Goal: Transaction & Acquisition: Book appointment/travel/reservation

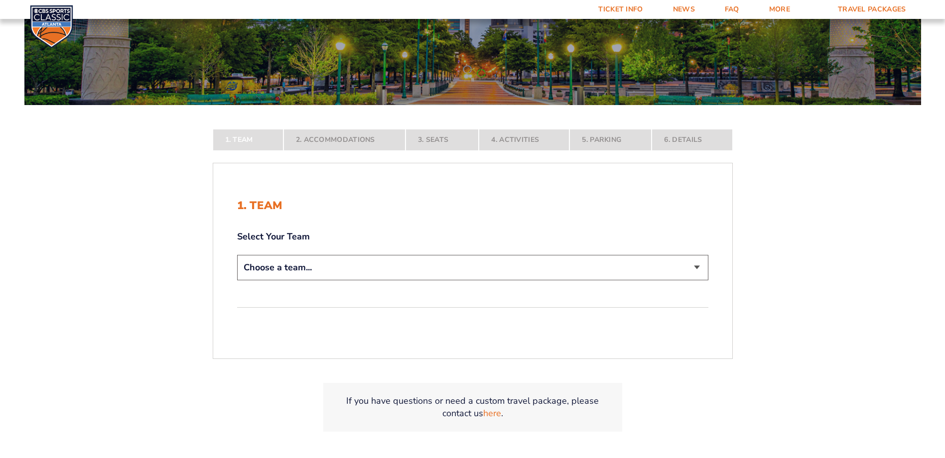
scroll to position [154, 0]
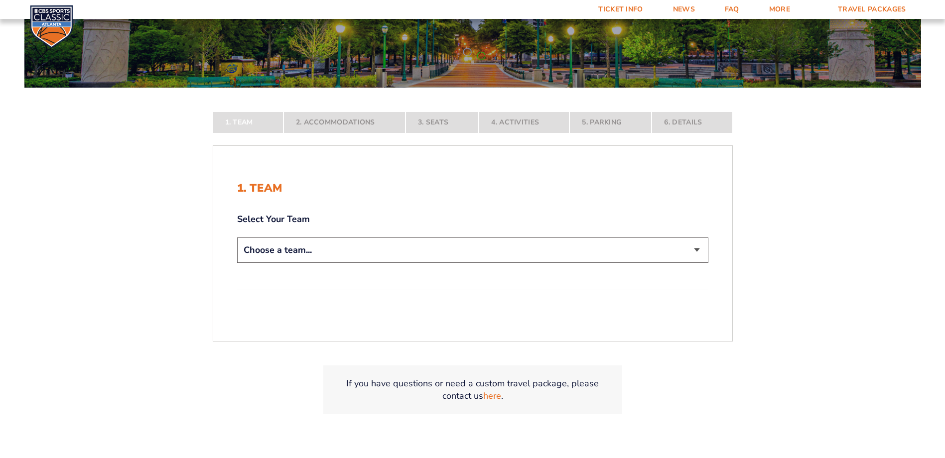
click at [698, 254] on select "Choose a team... [US_STATE] Wildcats [US_STATE] State Buckeyes [US_STATE] Tar H…" at bounding box center [472, 250] width 471 height 25
select select "12956"
click at [237, 263] on select "Choose a team... [US_STATE] Wildcats [US_STATE] State Buckeyes [US_STATE] Tar H…" at bounding box center [472, 250] width 471 height 25
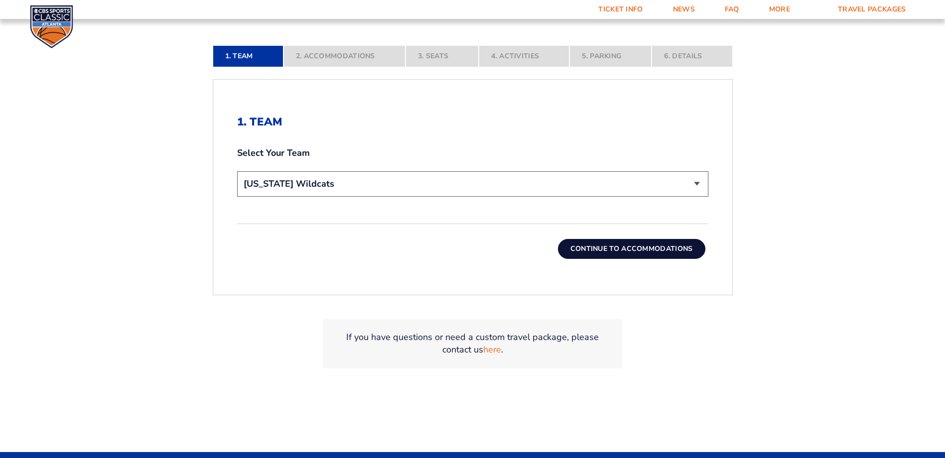
scroll to position [331, 0]
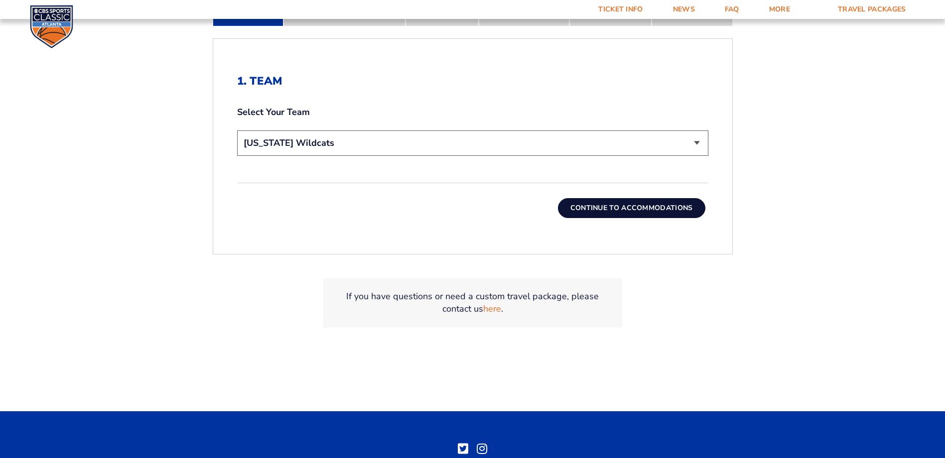
click at [612, 210] on button "Continue To Accommodations" at bounding box center [631, 208] width 147 height 20
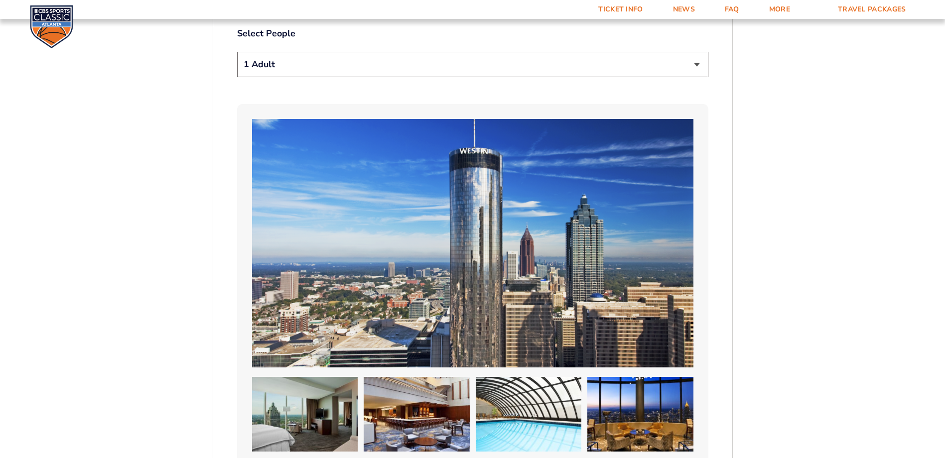
scroll to position [551, 0]
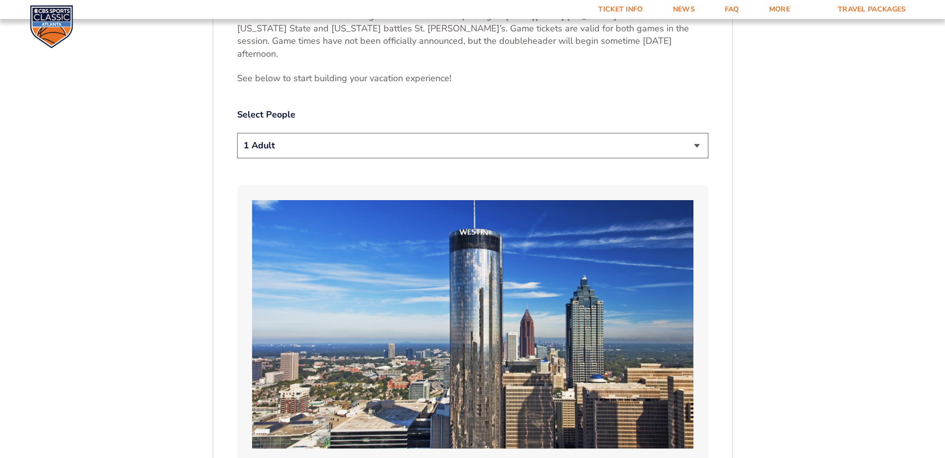
click at [699, 133] on select "1 Adult 2 Adults 3 Adults 4 Adults 2 Adults + 1 Child 2 Adults + 2 Children 2 A…" at bounding box center [472, 145] width 471 height 25
select select "2 Adults"
click at [237, 133] on select "1 Adult 2 Adults 3 Adults 4 Adults 2 Adults + 1 Child 2 Adults + 2 Children 2 A…" at bounding box center [472, 145] width 471 height 25
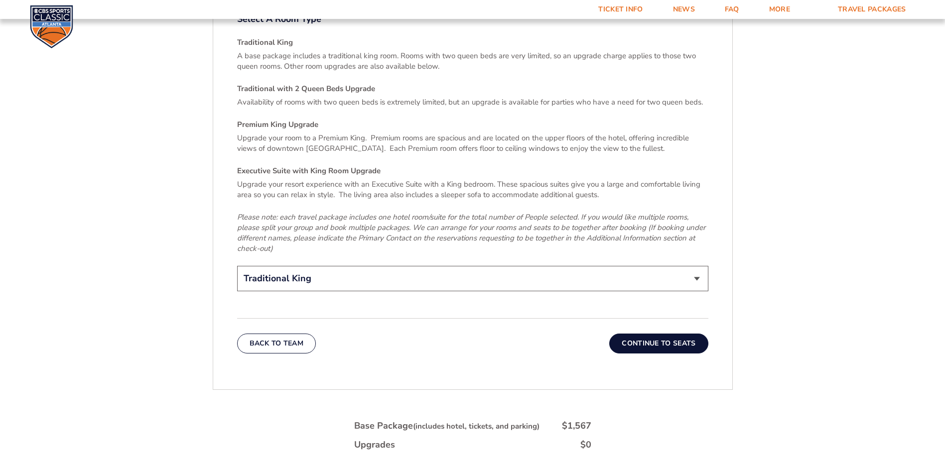
scroll to position [1535, 0]
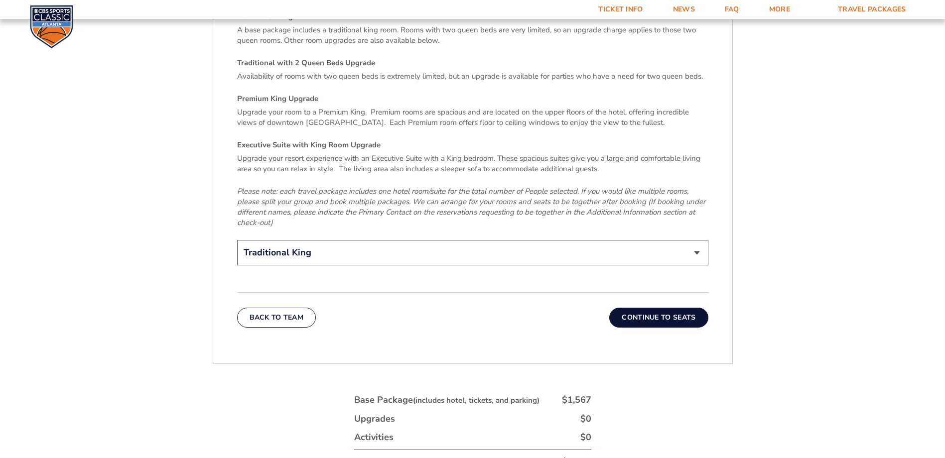
click at [660, 308] on button "Continue To Seats" at bounding box center [658, 318] width 99 height 20
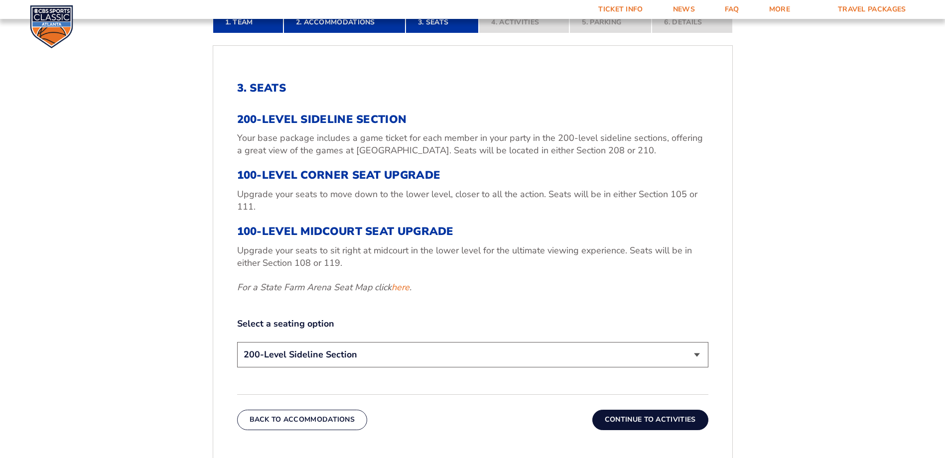
scroll to position [327, 0]
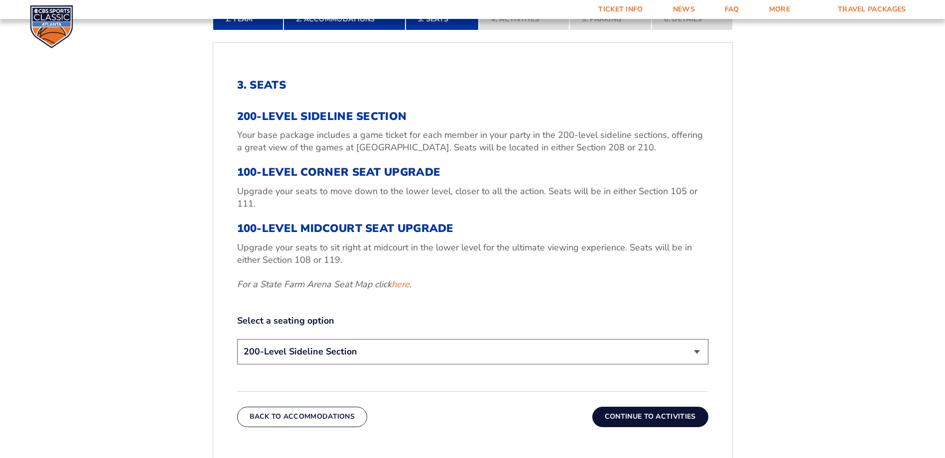
drag, startPoint x: 338, startPoint y: 366, endPoint x: 339, endPoint y: 360, distance: 6.6
click at [338, 366] on div "200-Level Sideline Section 100-Level Corner Seat Upgrade (+$120 per person) 100…" at bounding box center [472, 353] width 471 height 28
click at [237, 339] on select "200-Level Sideline Section 100-Level Corner Seat Upgrade (+$120 per person) 100…" at bounding box center [472, 351] width 471 height 25
click at [655, 419] on button "Continue To Activities" at bounding box center [650, 417] width 116 height 20
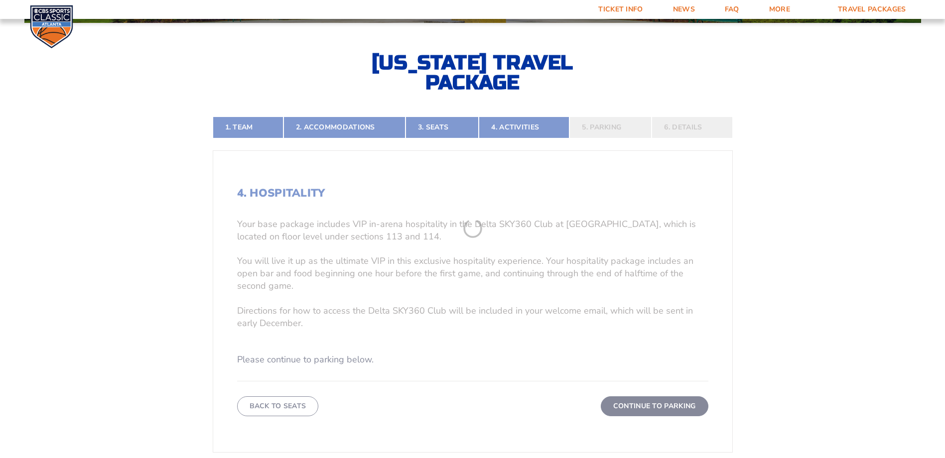
scroll to position [217, 0]
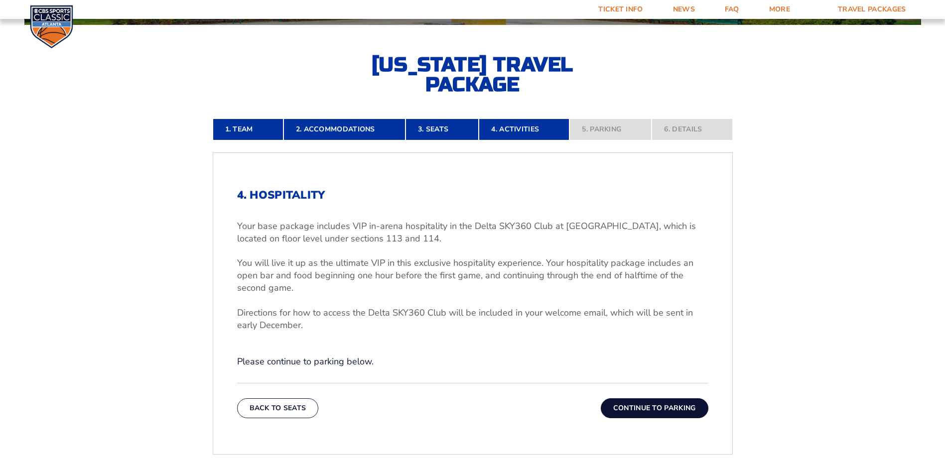
click at [667, 411] on button "Continue To Parking" at bounding box center [655, 409] width 108 height 20
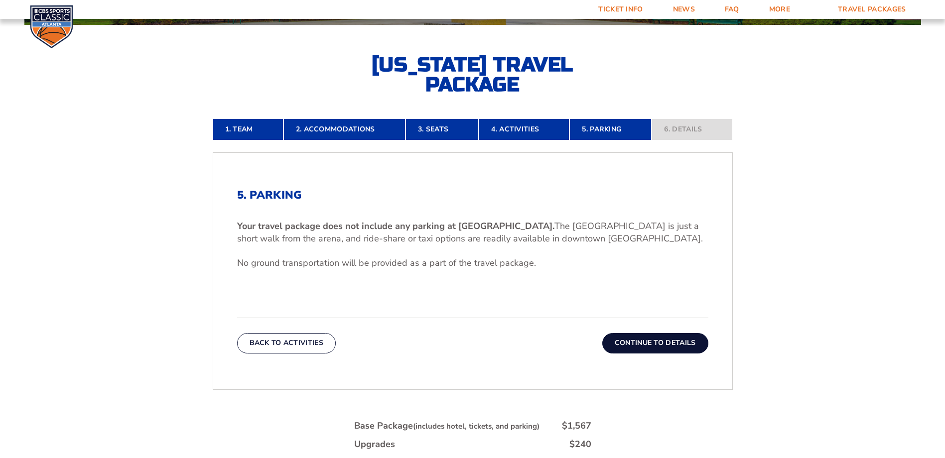
click at [653, 341] on button "Continue To Details" at bounding box center [655, 343] width 106 height 20
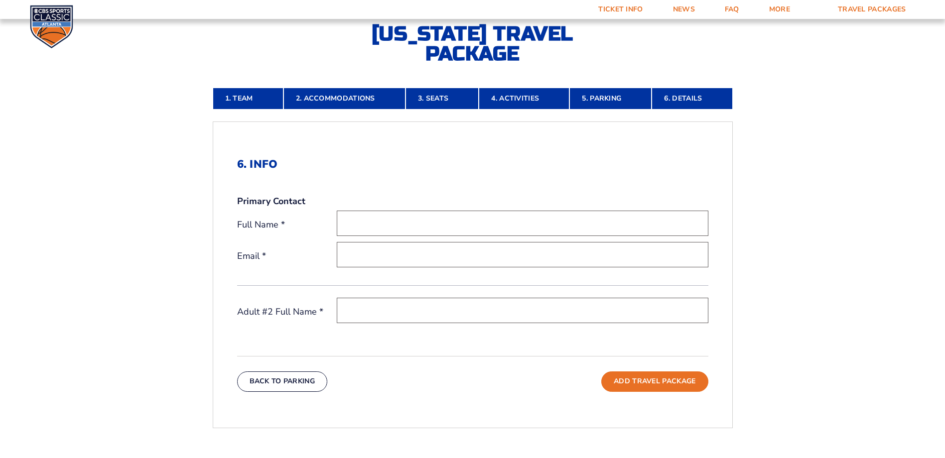
scroll to position [245, 0]
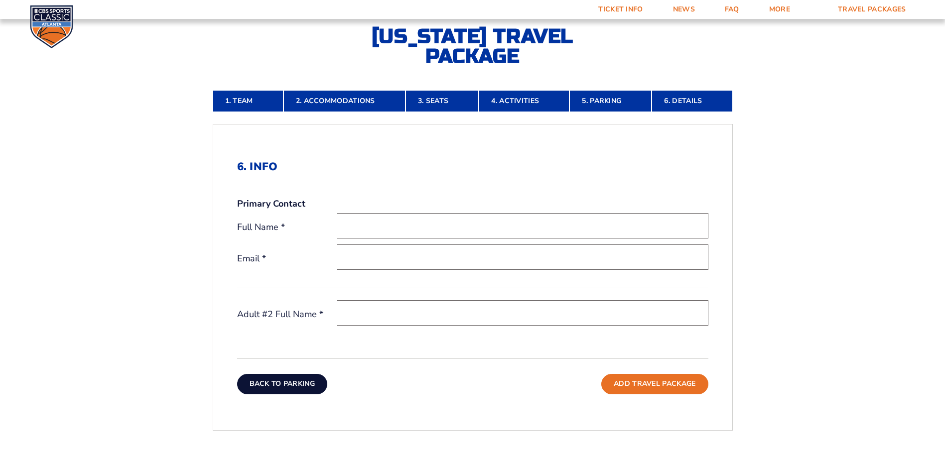
click at [269, 386] on button "Back To Parking" at bounding box center [282, 384] width 91 height 20
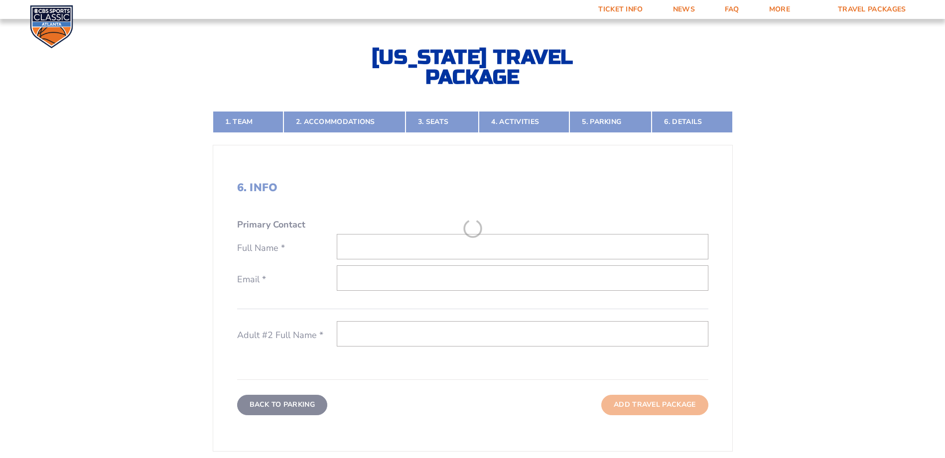
scroll to position [217, 0]
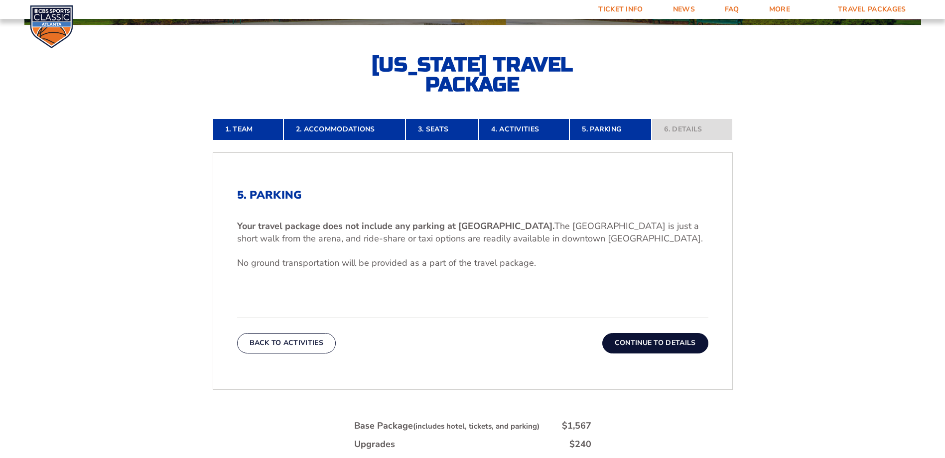
click at [284, 345] on button "Back To Activities" at bounding box center [286, 343] width 99 height 20
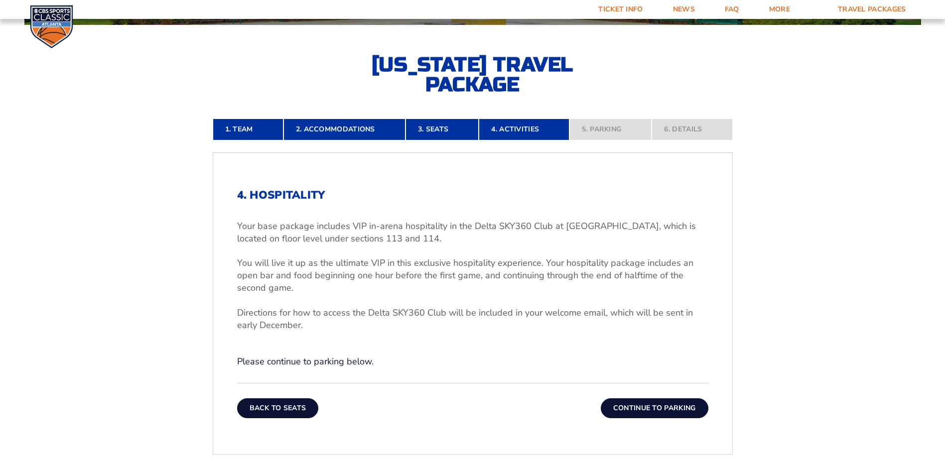
click at [272, 404] on button "Back To Seats" at bounding box center [278, 409] width 82 height 20
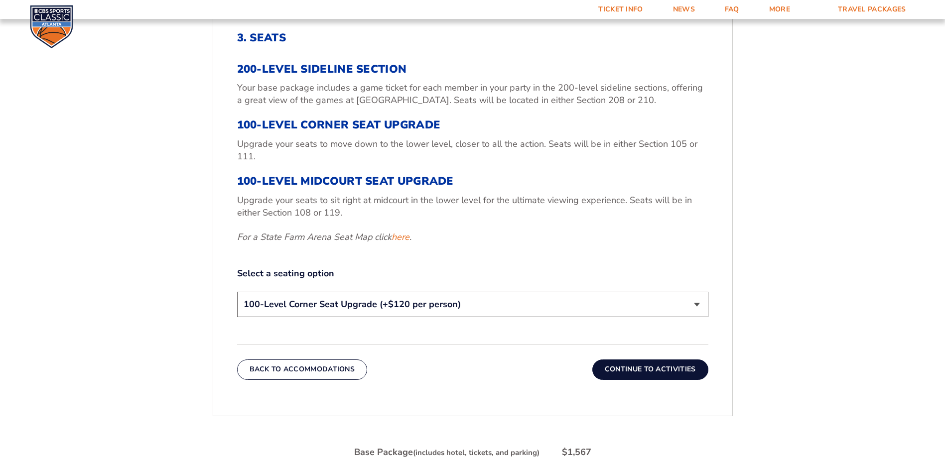
scroll to position [414, 0]
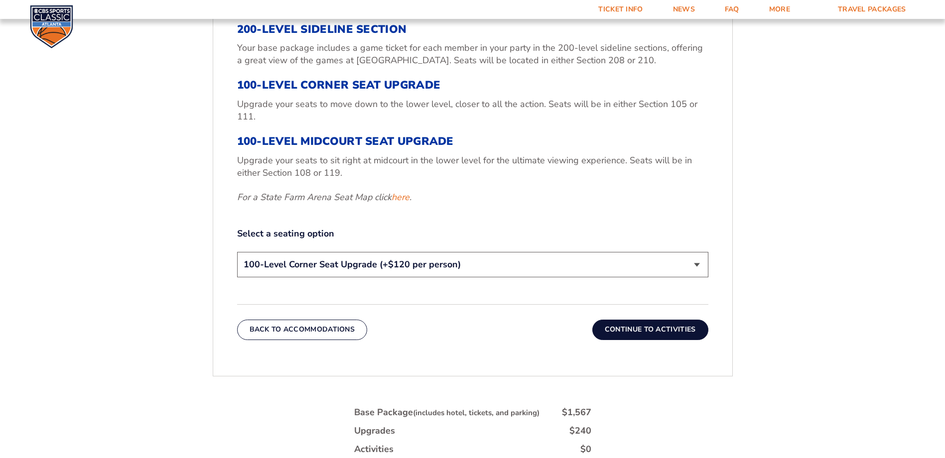
click at [402, 264] on select "200-Level Sideline Section 100-Level Corner Seat Upgrade (+$120 per person) 100…" at bounding box center [472, 264] width 471 height 25
select select "200-Level Sideline Section"
click at [237, 252] on select "200-Level Sideline Section 100-Level Corner Seat Upgrade (+$120 per person) 100…" at bounding box center [472, 264] width 471 height 25
click at [642, 331] on button "Continue To Activities" at bounding box center [650, 330] width 116 height 20
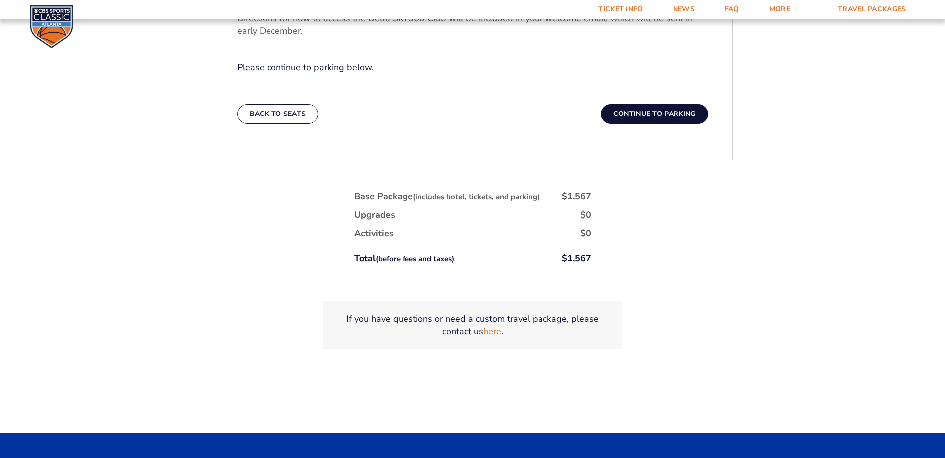
scroll to position [516, 0]
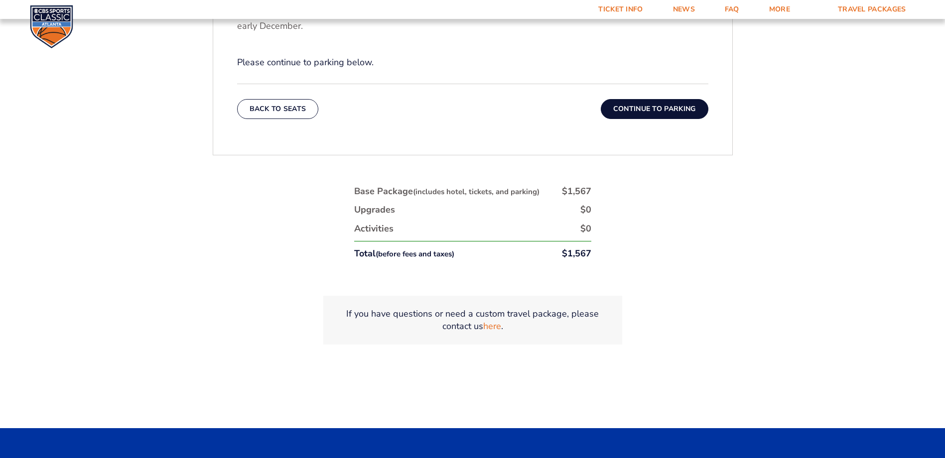
click at [639, 110] on button "Continue To Parking" at bounding box center [655, 109] width 108 height 20
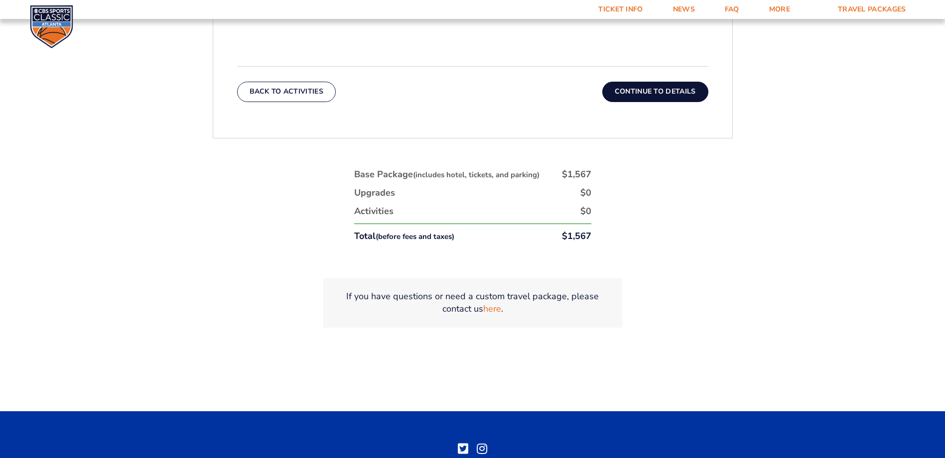
scroll to position [472, 0]
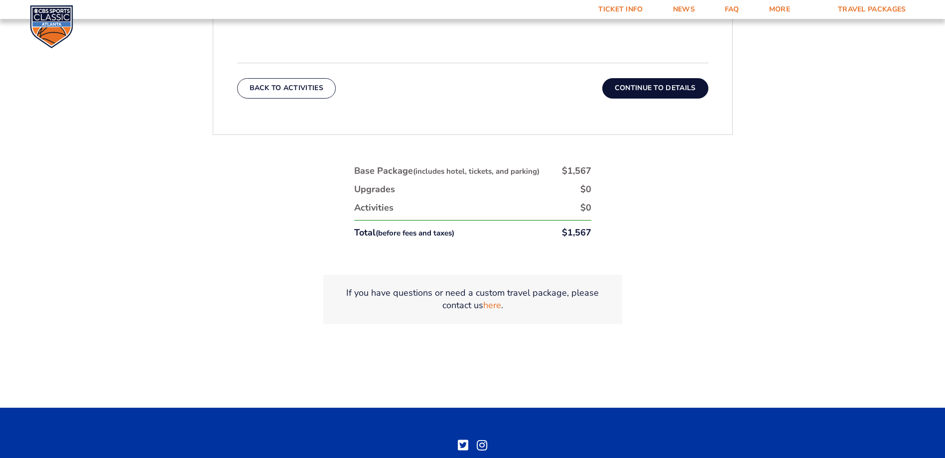
click at [662, 91] on button "Continue To Details" at bounding box center [655, 88] width 106 height 20
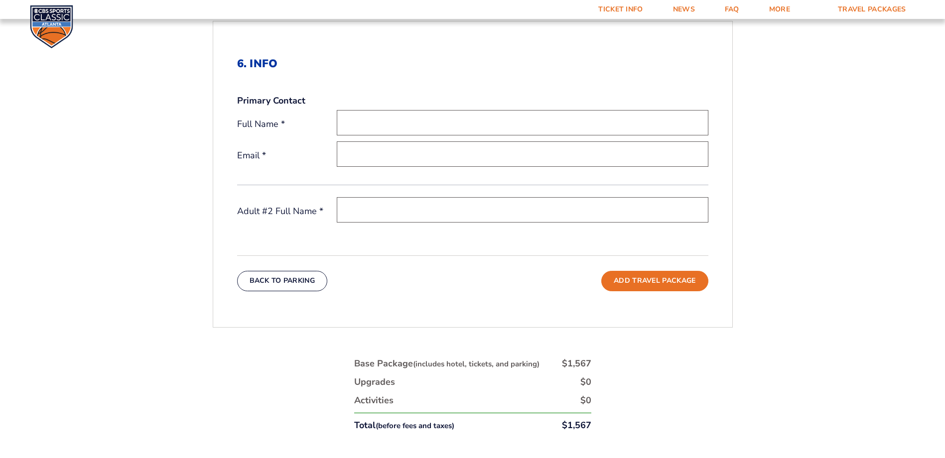
scroll to position [265, 0]
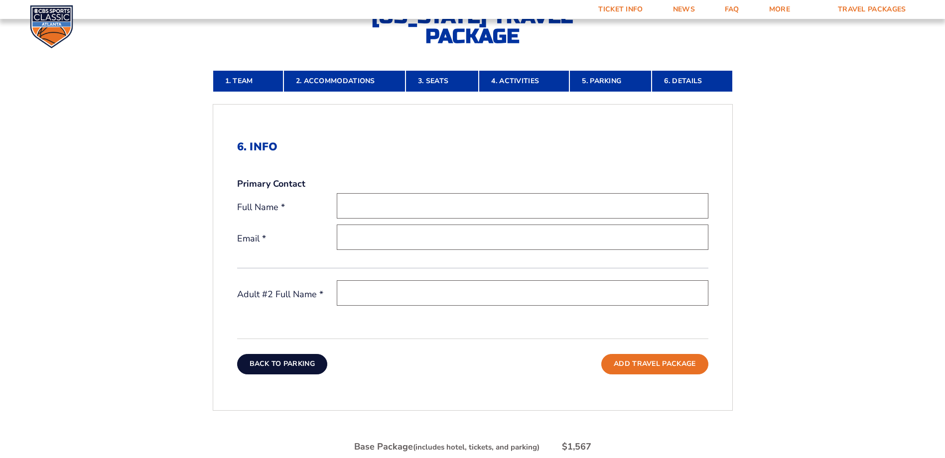
click at [292, 361] on button "Back To Parking" at bounding box center [282, 364] width 91 height 20
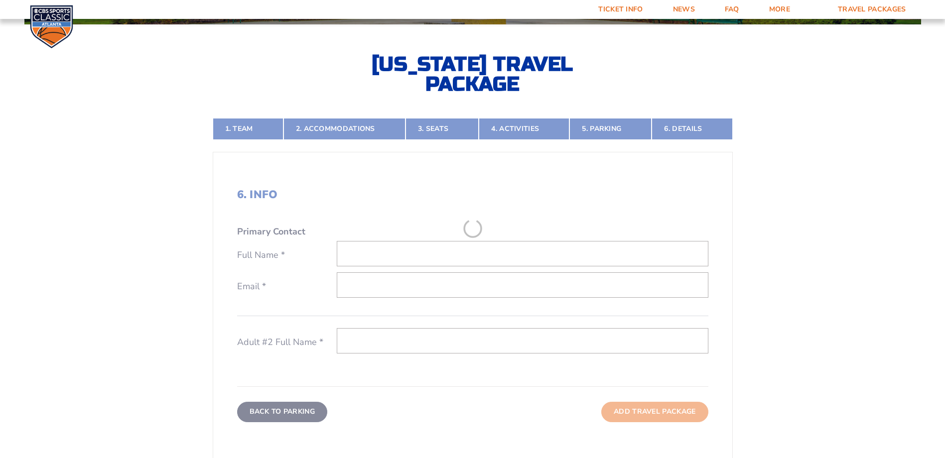
scroll to position [217, 0]
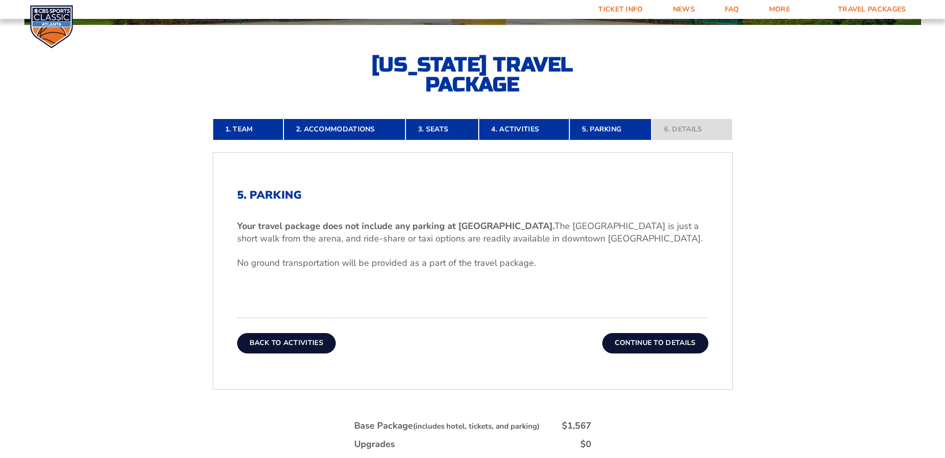
click at [300, 338] on button "Back To Activities" at bounding box center [286, 343] width 99 height 20
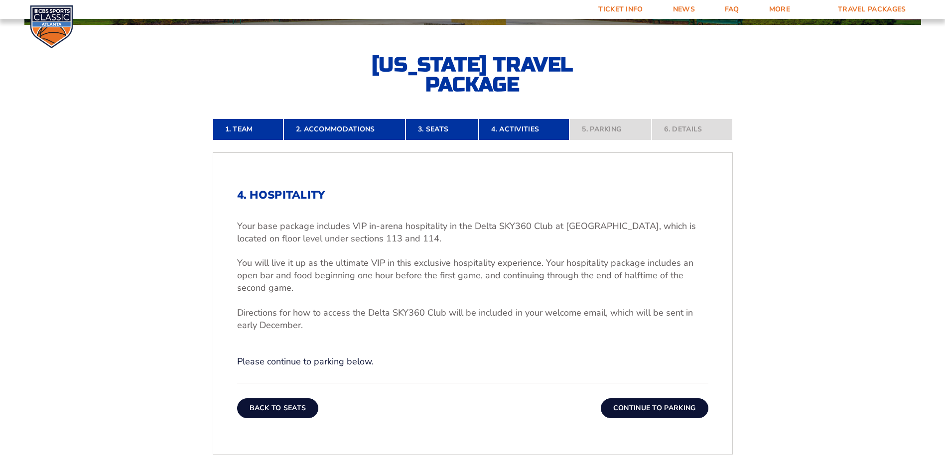
click at [299, 406] on button "Back To Seats" at bounding box center [278, 409] width 82 height 20
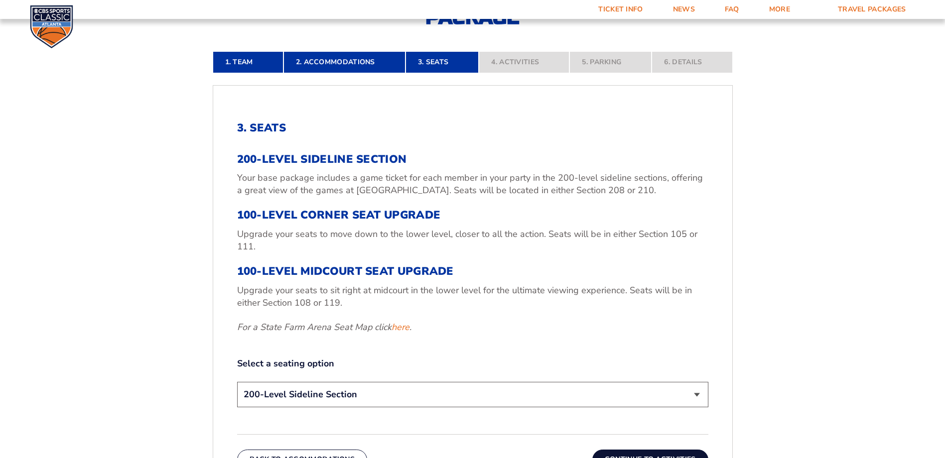
scroll to position [310, 0]
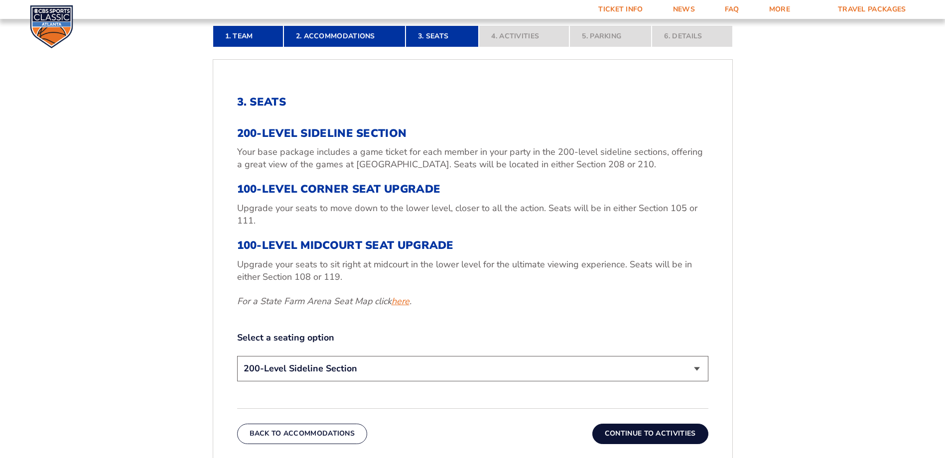
click at [404, 298] on link "here" at bounding box center [401, 301] width 18 height 12
click at [305, 431] on button "Back To Accommodations" at bounding box center [302, 434] width 131 height 20
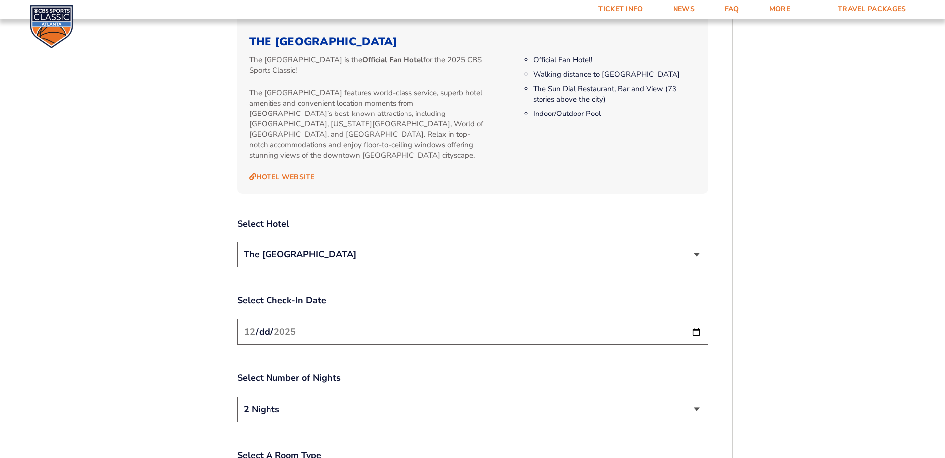
scroll to position [1079, 0]
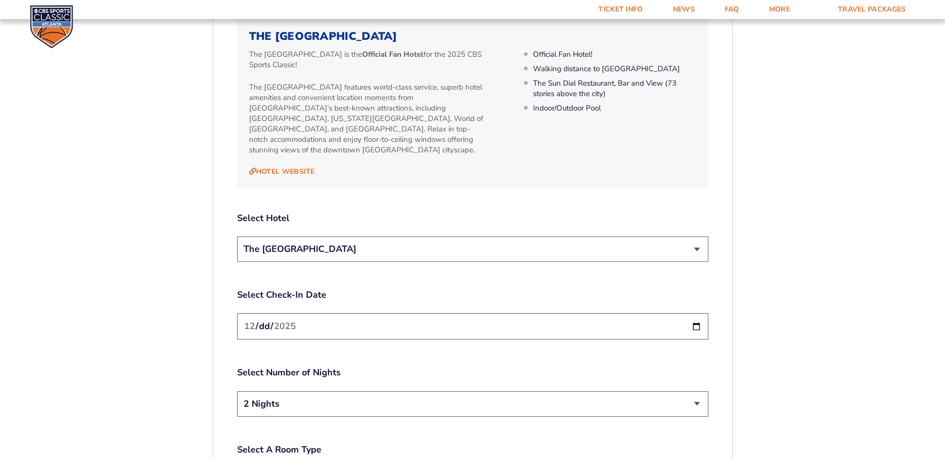
click at [640, 237] on select "The [GEOGRAPHIC_DATA]" at bounding box center [472, 249] width 471 height 25
click at [388, 313] on input "[DATE]" at bounding box center [472, 326] width 471 height 26
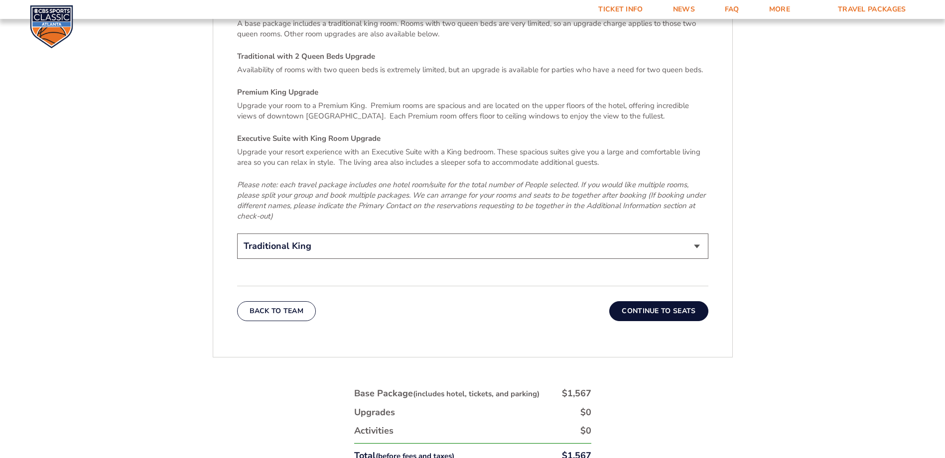
scroll to position [1571, 0]
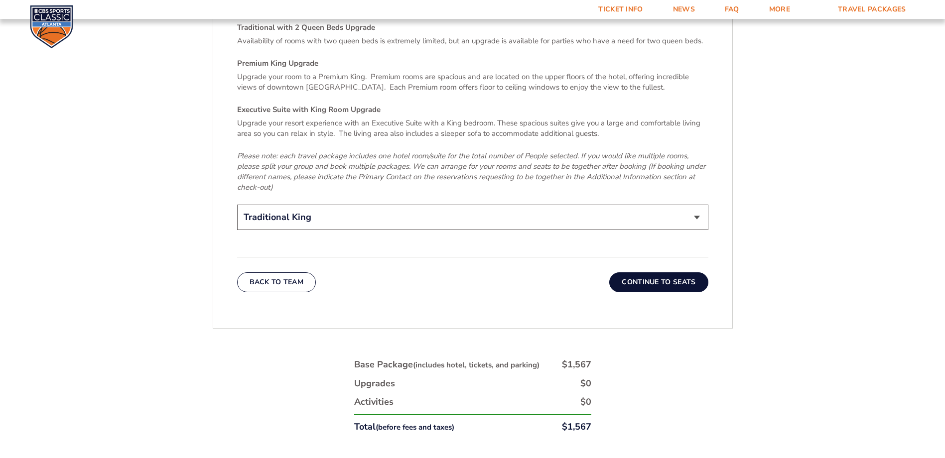
click at [702, 205] on select "Traditional King Traditional with 2 Queen Beds Upgrade (+$95 per night) Premium…" at bounding box center [472, 217] width 471 height 25
select select "Executive Suite with King Room Upgrade"
click at [237, 205] on select "Traditional King Traditional with 2 Queen Beds Upgrade (+$95 per night) Premium…" at bounding box center [472, 217] width 471 height 25
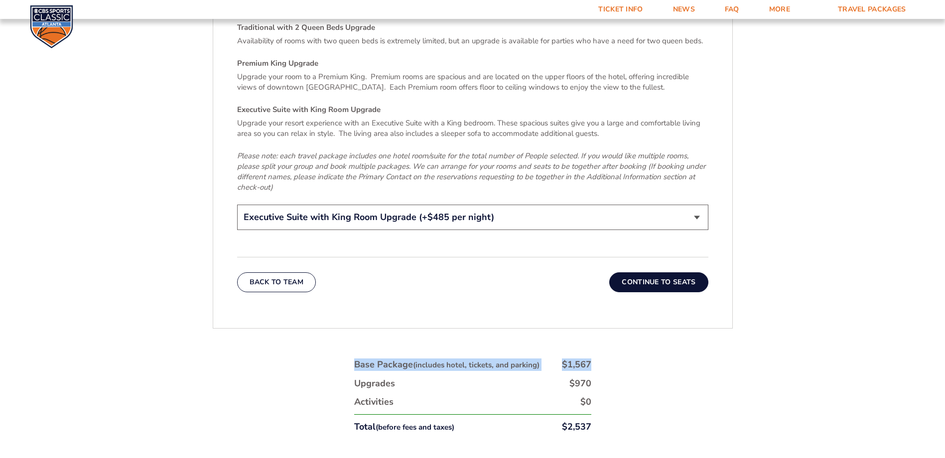
drag, startPoint x: 945, startPoint y: 320, endPoint x: 945, endPoint y: 213, distance: 107.1
click at [262, 273] on button "Back To Team" at bounding box center [276, 283] width 79 height 20
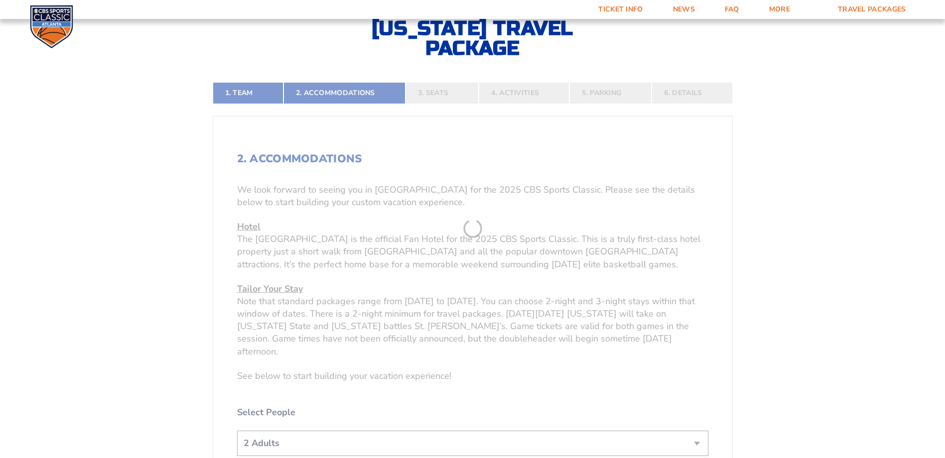
scroll to position [217, 0]
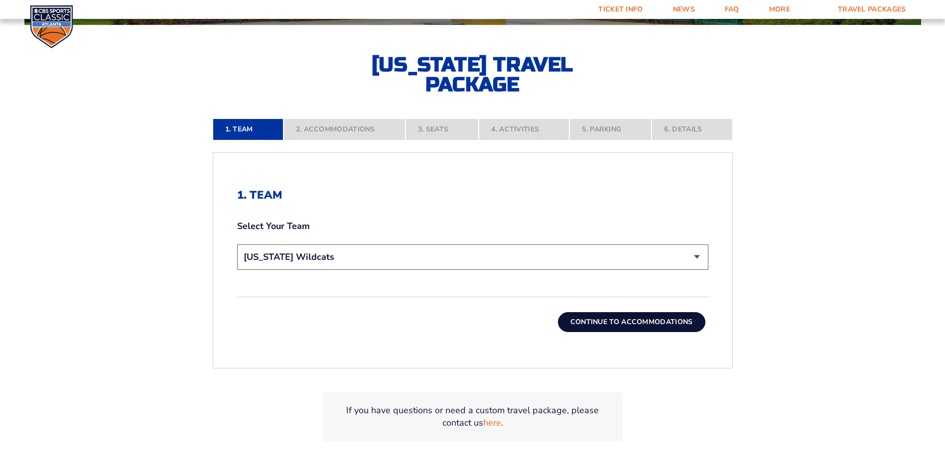
click at [610, 321] on button "Continue To Accommodations" at bounding box center [631, 322] width 147 height 20
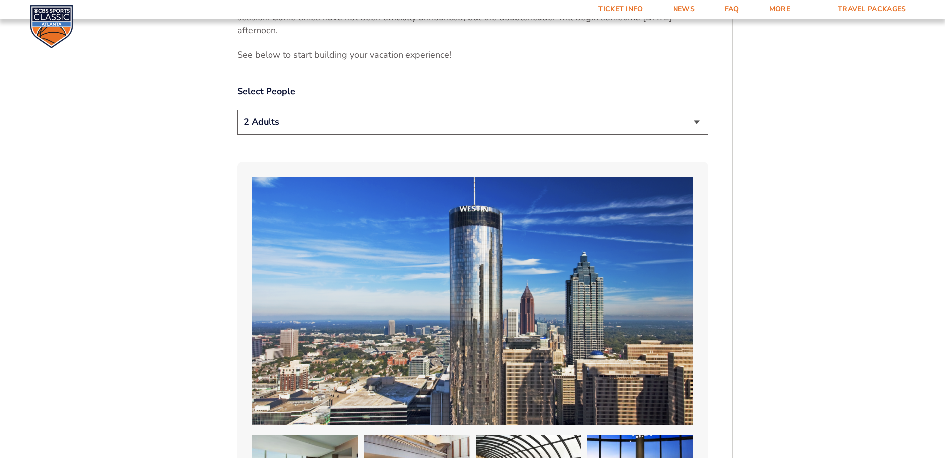
scroll to position [569, 0]
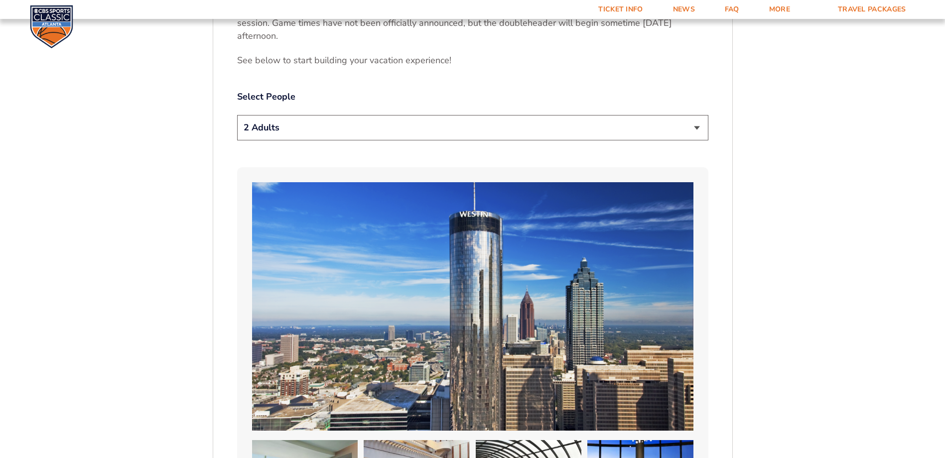
click at [695, 115] on select "1 Adult 2 Adults 3 Adults 4 Adults 2 Adults + 1 Child 2 Adults + 2 Children 2 A…" at bounding box center [472, 127] width 471 height 25
select select "1 Adult"
click at [237, 115] on select "1 Adult 2 Adults 3 Adults 4 Adults 2 Adults + 1 Child 2 Adults + 2 Children 2 A…" at bounding box center [472, 127] width 471 height 25
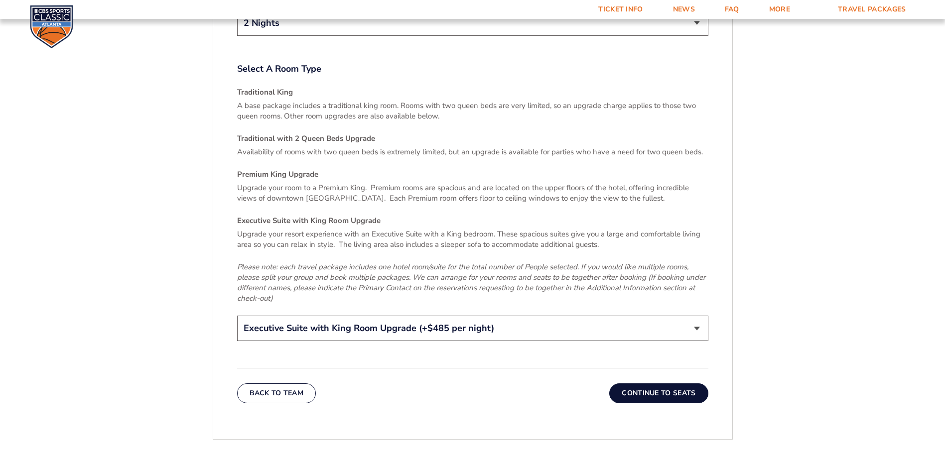
click at [662, 384] on button "Continue To Seats" at bounding box center [658, 394] width 99 height 20
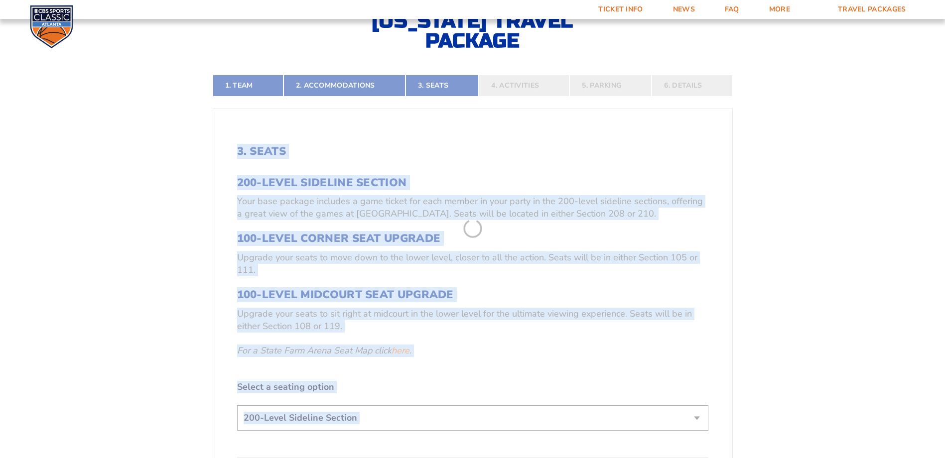
scroll to position [217, 0]
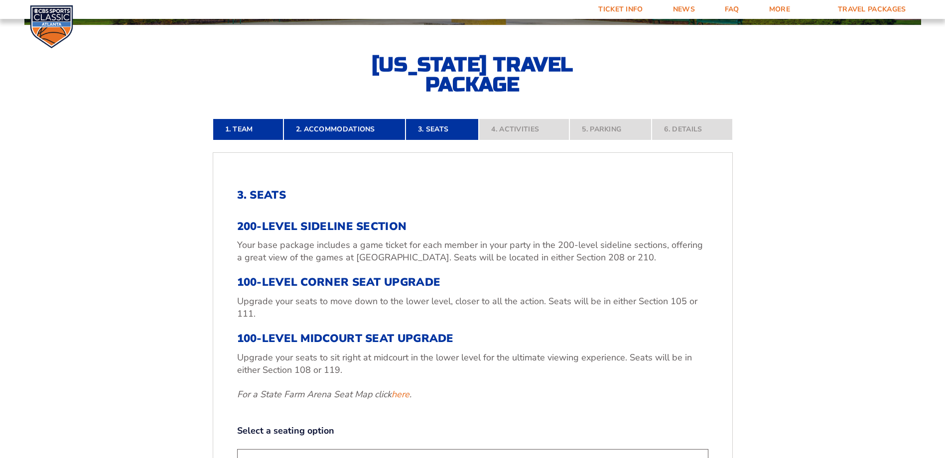
drag, startPoint x: 945, startPoint y: 116, endPoint x: 944, endPoint y: 134, distance: 18.4
click at [944, 134] on form "[US_STATE] [US_STATE] Travel Package [US_STATE][GEOGRAPHIC_DATA] [US_STATE] Sta…" at bounding box center [472, 297] width 945 height 1028
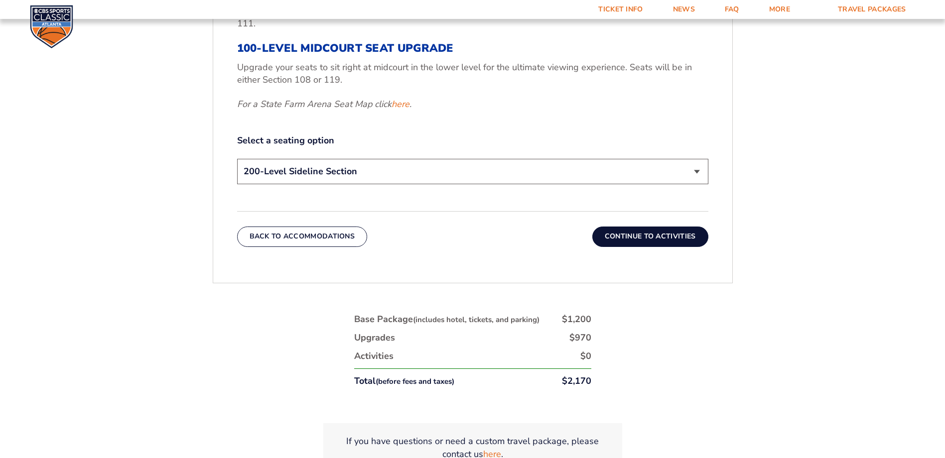
scroll to position [467, 0]
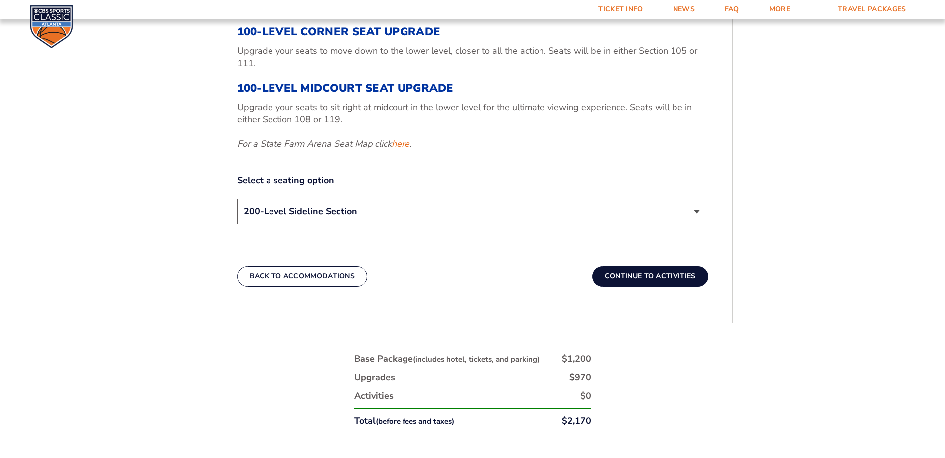
click at [470, 213] on select "200-Level Sideline Section 100-Level Corner Seat Upgrade (+$120 per person) 100…" at bounding box center [472, 211] width 471 height 25
select select "100-Level Corner Seat Upgrade"
click at [237, 199] on select "200-Level Sideline Section 100-Level Corner Seat Upgrade (+$120 per person) 100…" at bounding box center [472, 211] width 471 height 25
click at [637, 278] on button "Continue To Activities" at bounding box center [650, 277] width 116 height 20
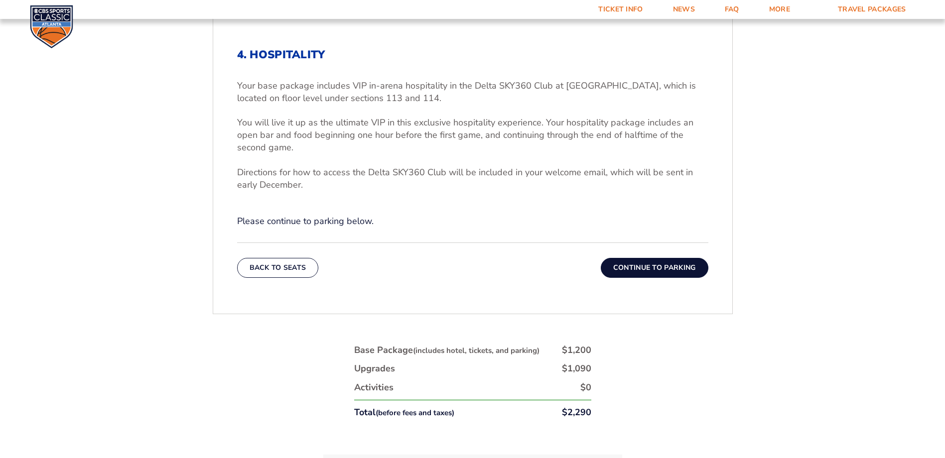
scroll to position [333, 0]
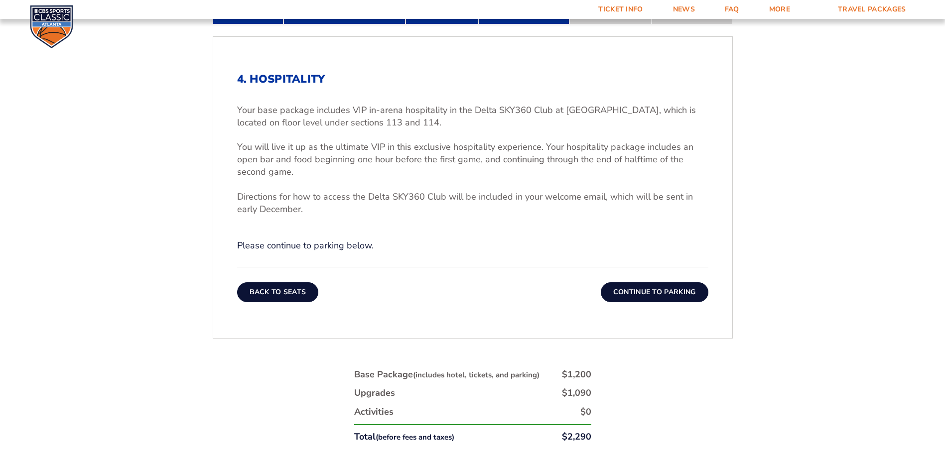
click at [279, 288] on button "Back To Seats" at bounding box center [278, 292] width 82 height 20
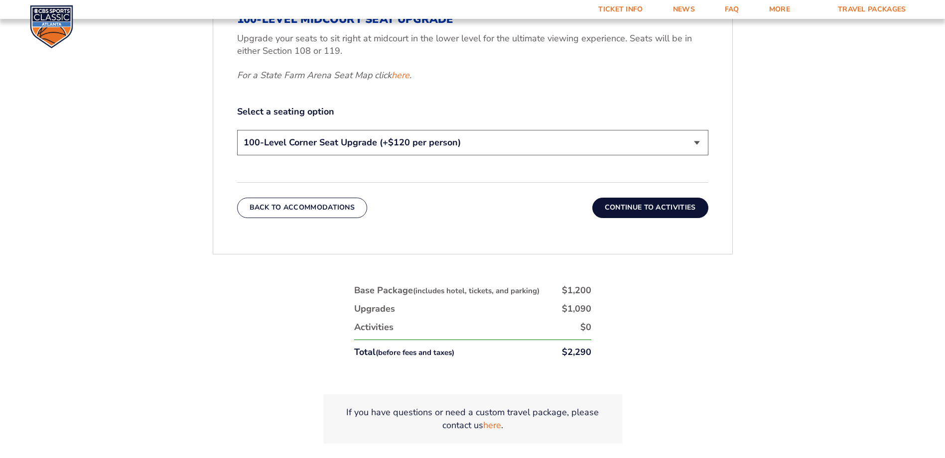
scroll to position [550, 0]
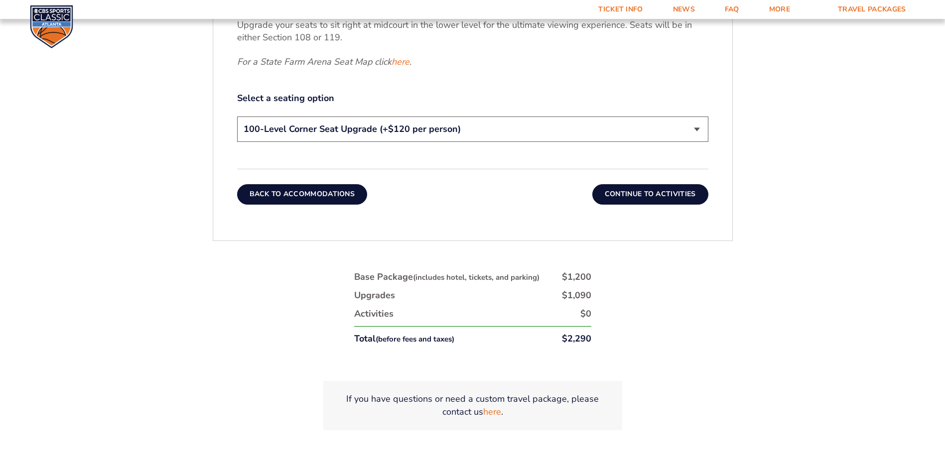
click at [297, 191] on button "Back To Accommodations" at bounding box center [302, 194] width 131 height 20
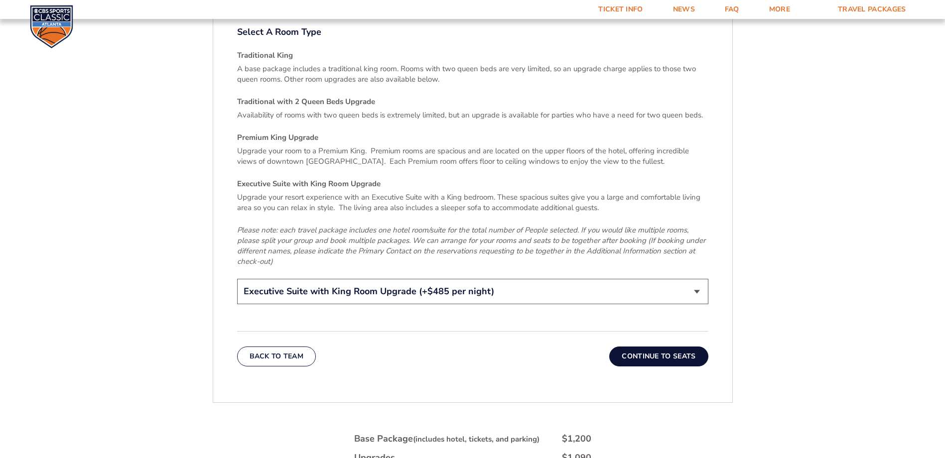
scroll to position [1580, 0]
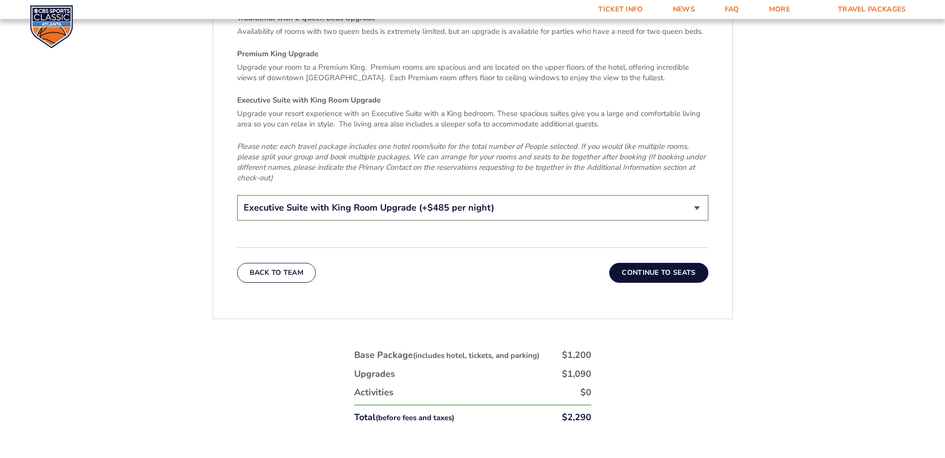
drag, startPoint x: 391, startPoint y: 170, endPoint x: 375, endPoint y: 182, distance: 20.3
click at [375, 182] on div "Select A Room Type Traditional King A base package includes a traditional king …" at bounding box center [472, 82] width 471 height 281
click at [376, 195] on select "Traditional King Traditional with 2 Queen Beds Upgrade (+$95 per night) Premium…" at bounding box center [472, 207] width 471 height 25
select select "Traditional King"
click at [237, 195] on select "Traditional King Traditional with 2 Queen Beds Upgrade (+$95 per night) Premium…" at bounding box center [472, 207] width 471 height 25
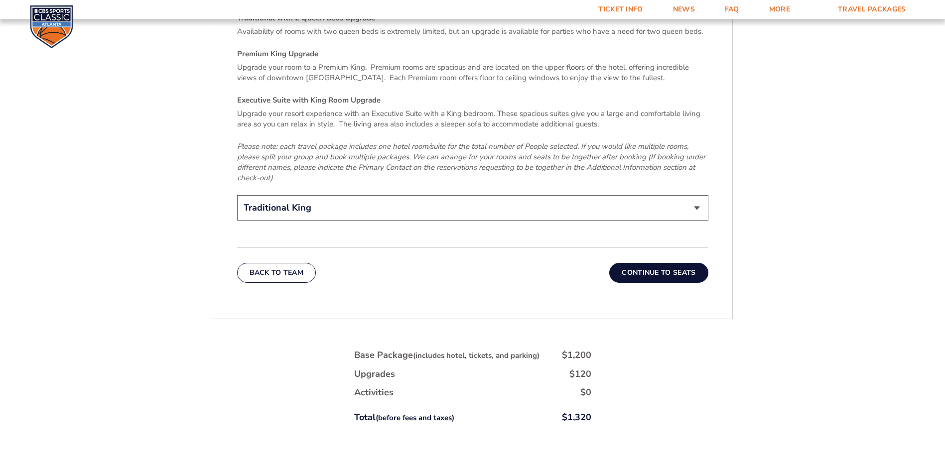
click at [659, 263] on button "Continue To Seats" at bounding box center [658, 273] width 99 height 20
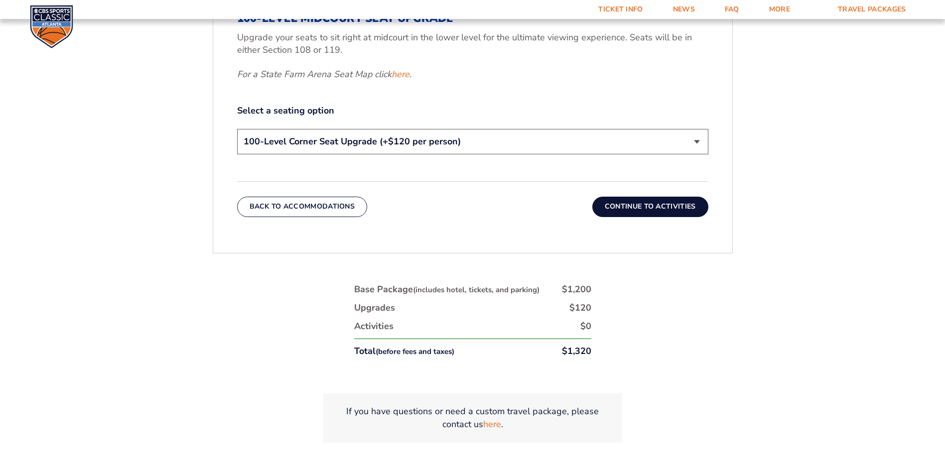
scroll to position [540, 0]
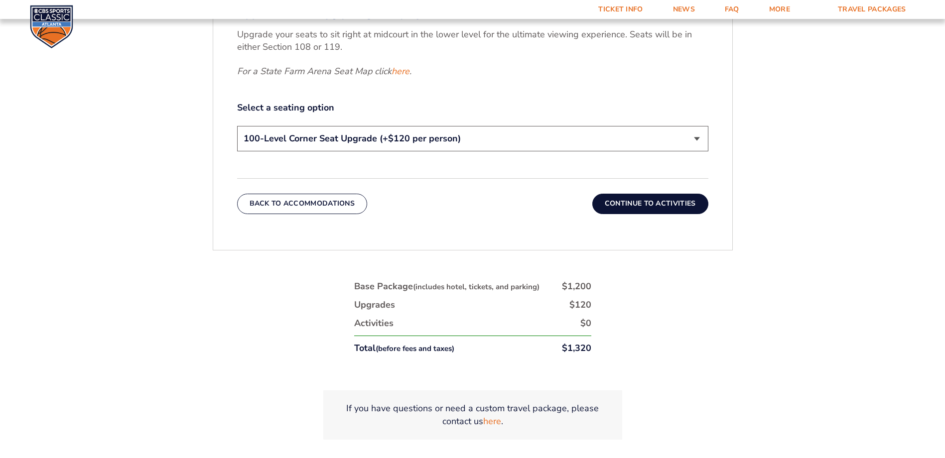
click at [702, 131] on select "200-Level Sideline Section 100-Level Corner Seat Upgrade (+$120 per person) 100…" at bounding box center [472, 138] width 471 height 25
click at [237, 126] on select "200-Level Sideline Section 100-Level Corner Seat Upgrade (+$120 per person) 100…" at bounding box center [472, 138] width 471 height 25
click at [694, 139] on select "200-Level Sideline Section 100-Level Corner Seat Upgrade (+$120 per person) 100…" at bounding box center [472, 138] width 471 height 25
select select "100-Level Corner Seat Upgrade"
click at [237, 126] on select "200-Level Sideline Section 100-Level Corner Seat Upgrade (+$120 per person) 100…" at bounding box center [472, 138] width 471 height 25
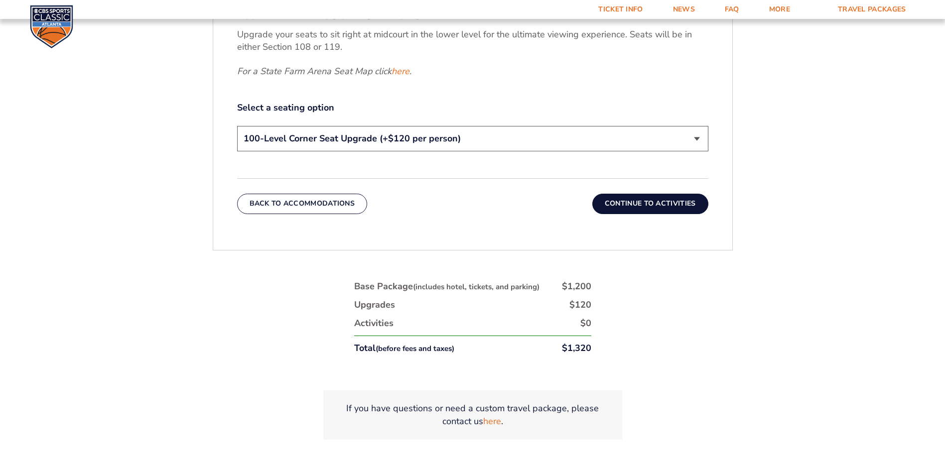
click at [674, 206] on button "Continue To Activities" at bounding box center [650, 204] width 116 height 20
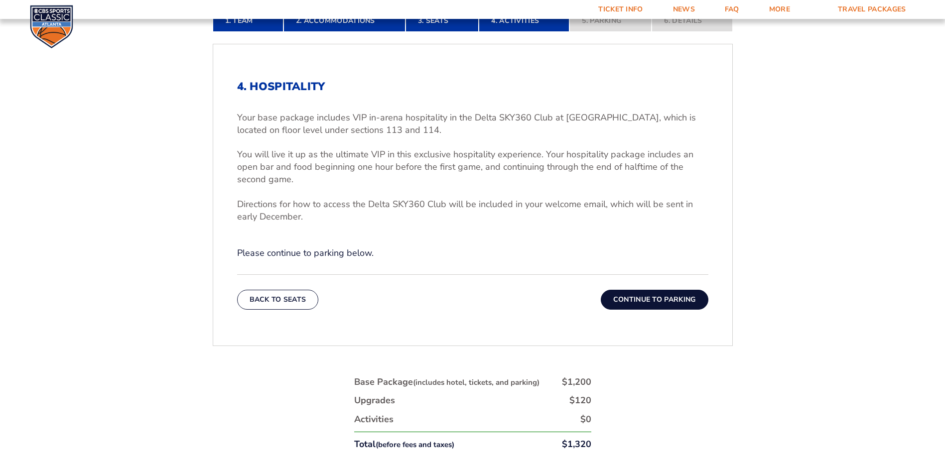
scroll to position [333, 0]
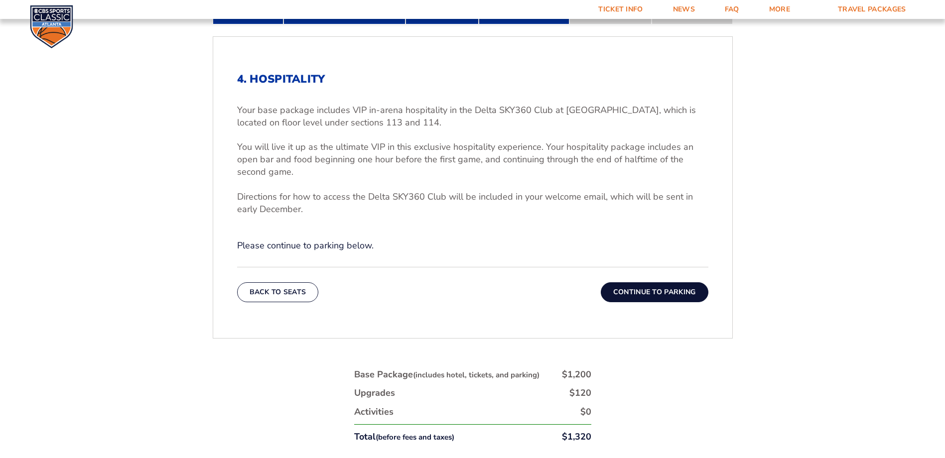
click at [670, 288] on button "Continue To Parking" at bounding box center [655, 292] width 108 height 20
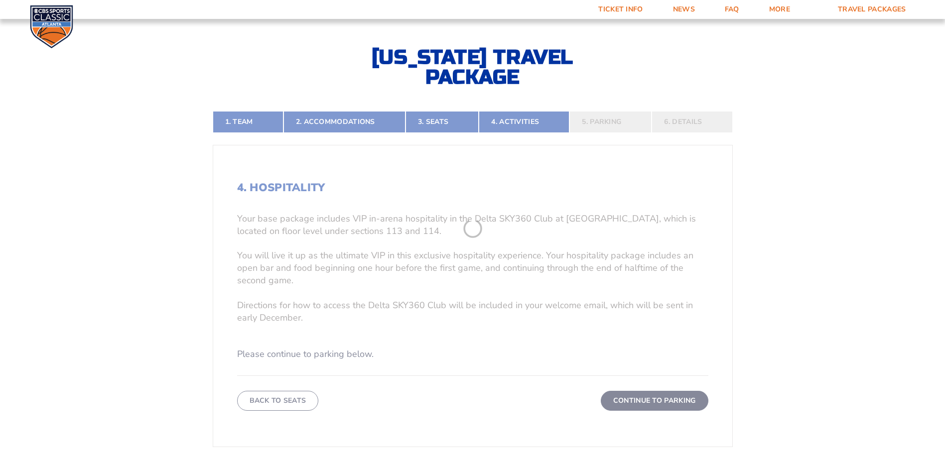
scroll to position [217, 0]
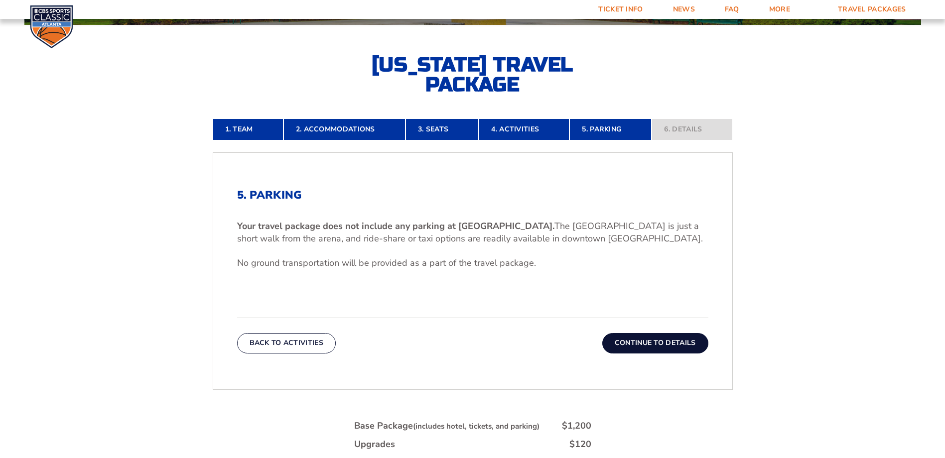
click at [667, 336] on button "Continue To Details" at bounding box center [655, 343] width 106 height 20
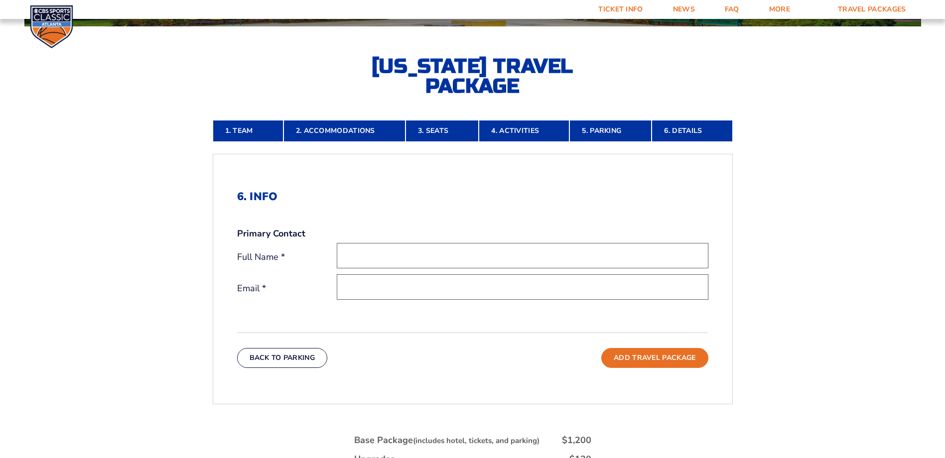
scroll to position [172, 0]
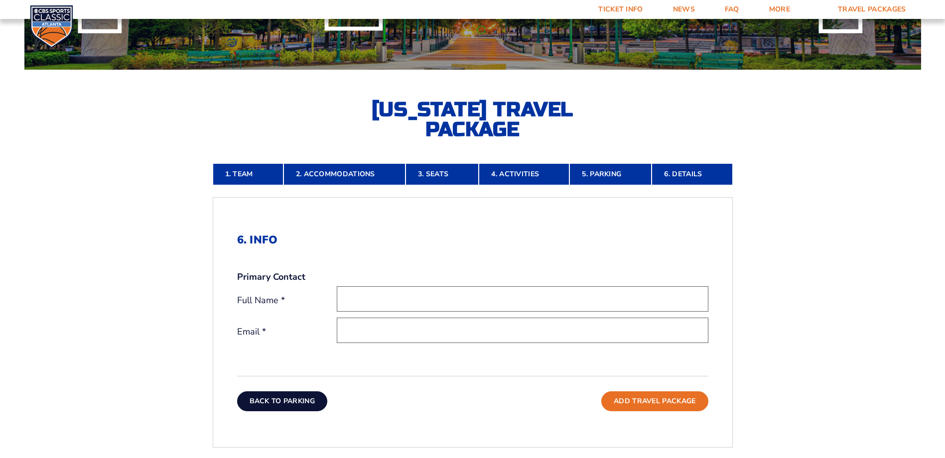
click at [297, 395] on button "Back To Parking" at bounding box center [282, 402] width 91 height 20
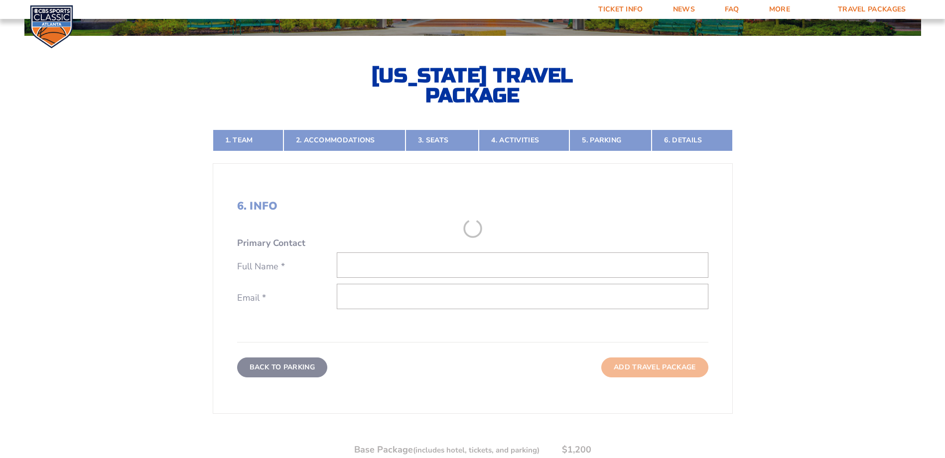
scroll to position [217, 0]
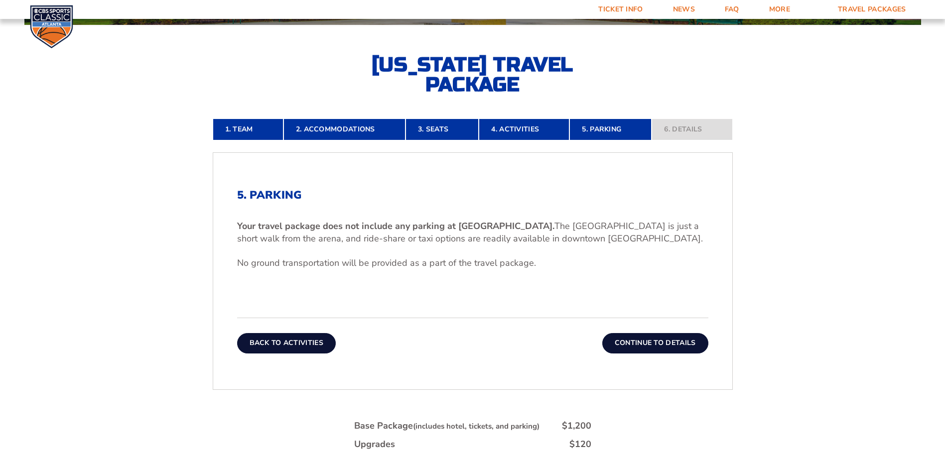
click at [295, 348] on button "Back To Activities" at bounding box center [286, 343] width 99 height 20
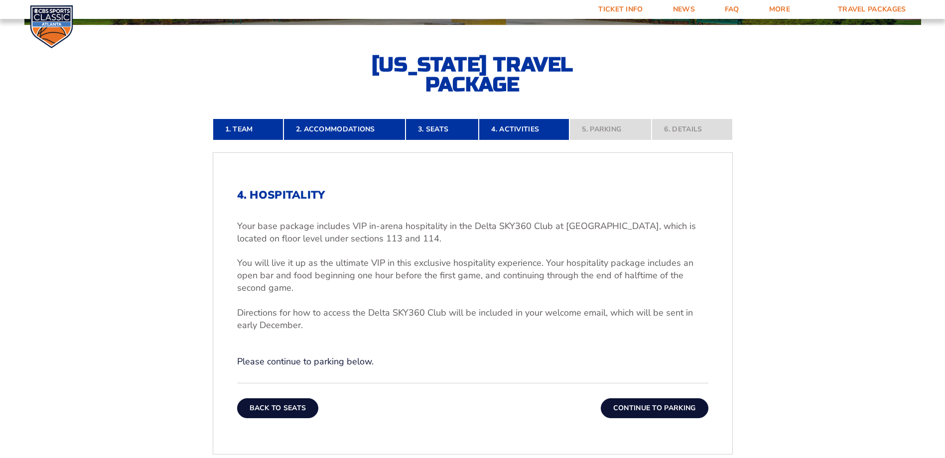
click at [280, 410] on button "Back To Seats" at bounding box center [278, 409] width 82 height 20
